Goal: Task Accomplishment & Management: Manage account settings

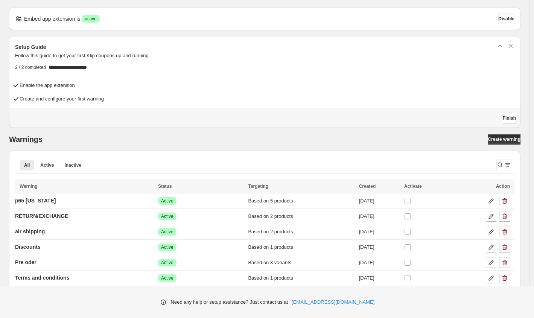
click at [506, 19] on span "Disable" at bounding box center [506, 19] width 16 height 6
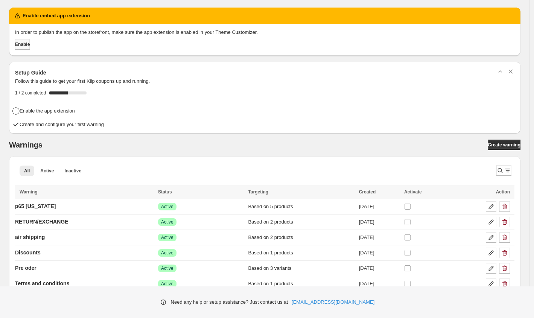
click at [30, 45] on span "Enable" at bounding box center [22, 44] width 15 height 6
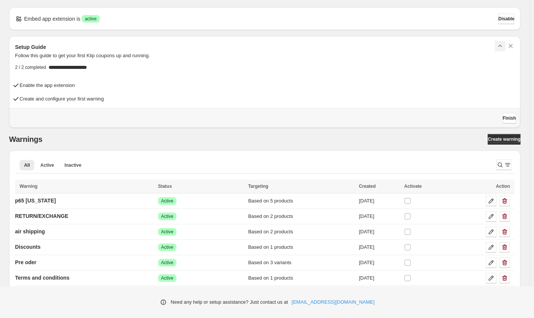
click at [503, 47] on icon "button" at bounding box center [500, 46] width 8 height 8
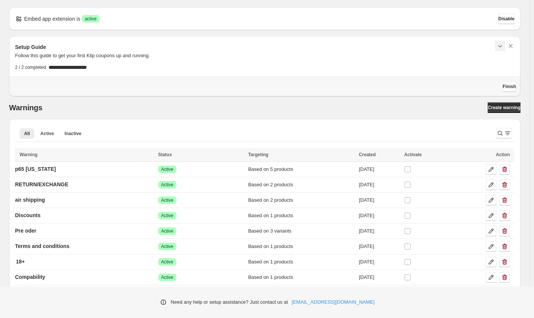
click at [503, 46] on icon "button" at bounding box center [500, 46] width 8 height 8
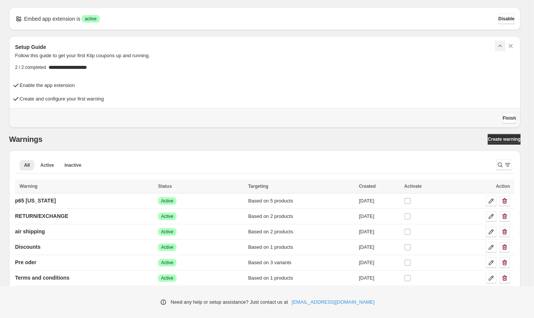
click at [503, 46] on icon "button" at bounding box center [500, 46] width 8 height 8
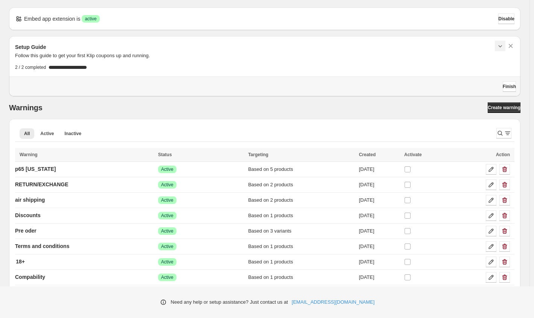
click at [503, 46] on icon "button" at bounding box center [500, 46] width 8 height 8
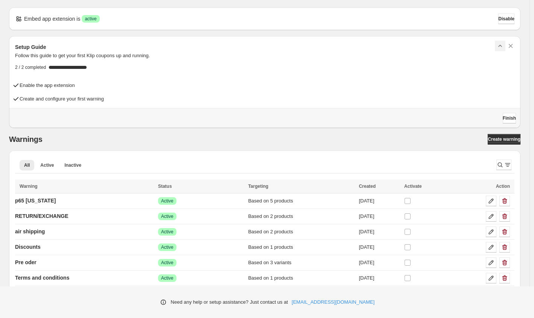
click at [503, 46] on icon "button" at bounding box center [500, 46] width 8 height 8
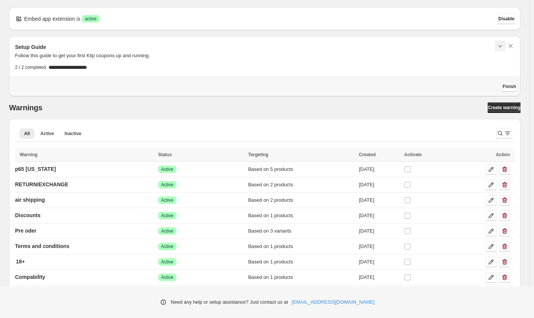
click at [503, 46] on icon "button" at bounding box center [500, 46] width 8 height 8
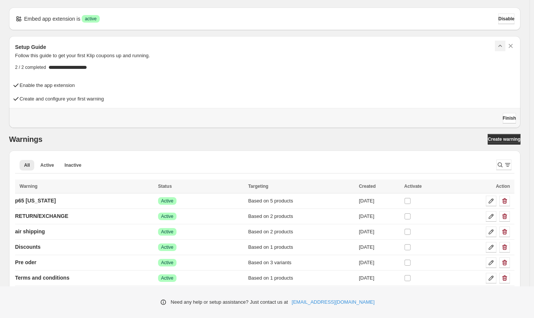
click at [503, 46] on icon "button" at bounding box center [500, 46] width 8 height 8
